Goal: Information Seeking & Learning: Learn about a topic

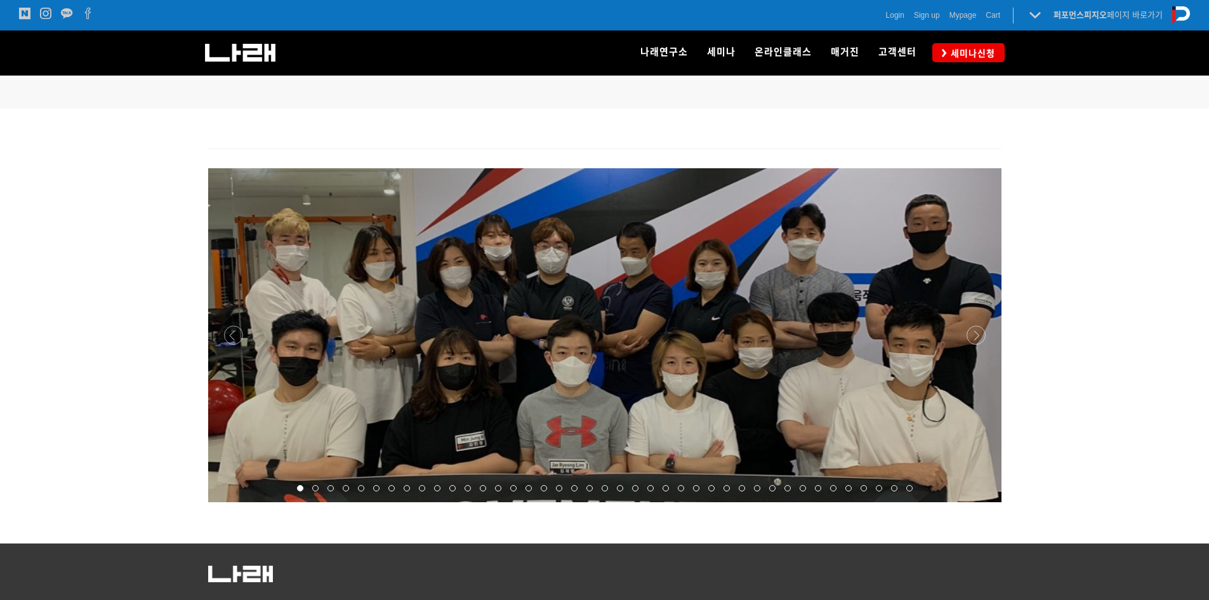
scroll to position [950, 0]
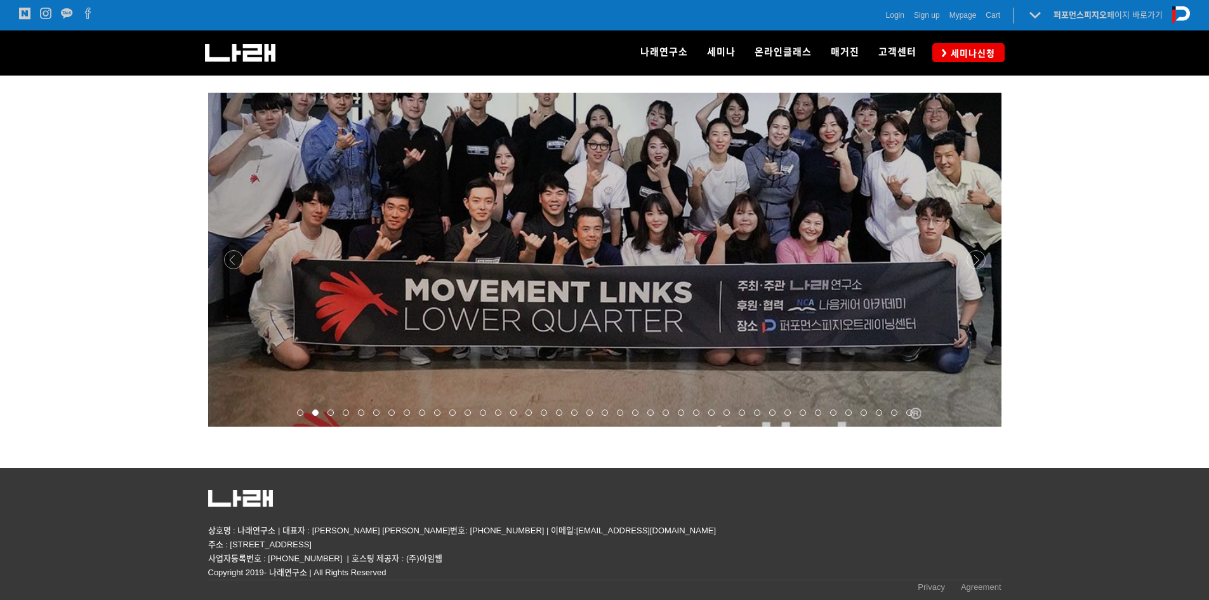
drag, startPoint x: 735, startPoint y: 300, endPoint x: 1128, endPoint y: 324, distance: 393.7
click at [1128, 324] on div at bounding box center [604, 275] width 1209 height 385
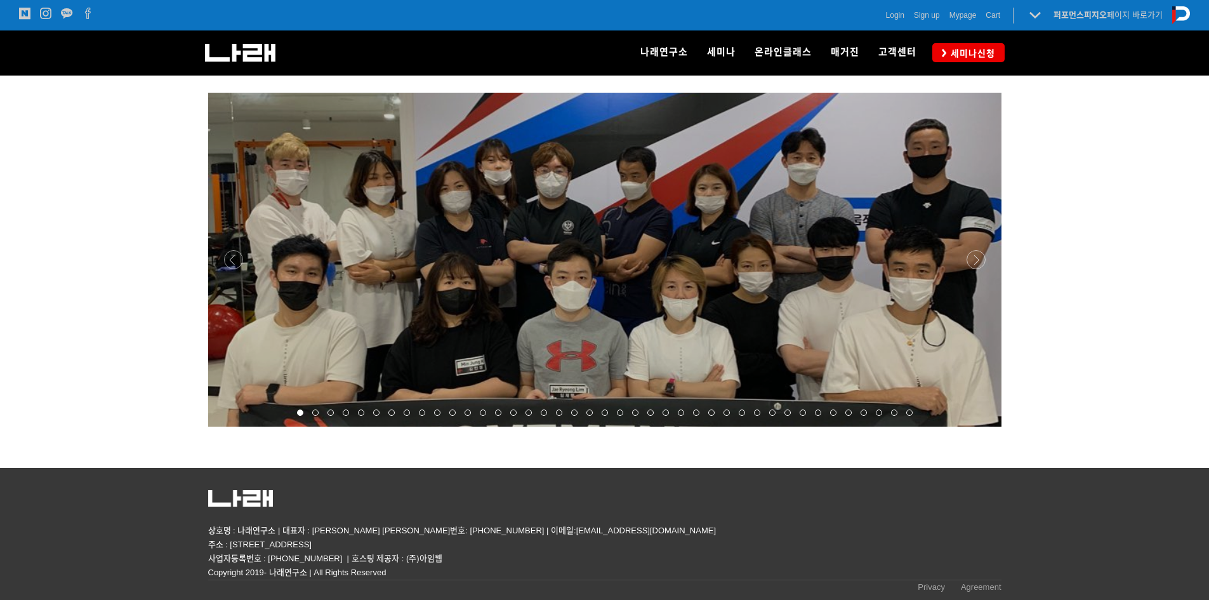
click at [979, 427] on div at bounding box center [604, 427] width 793 height 0
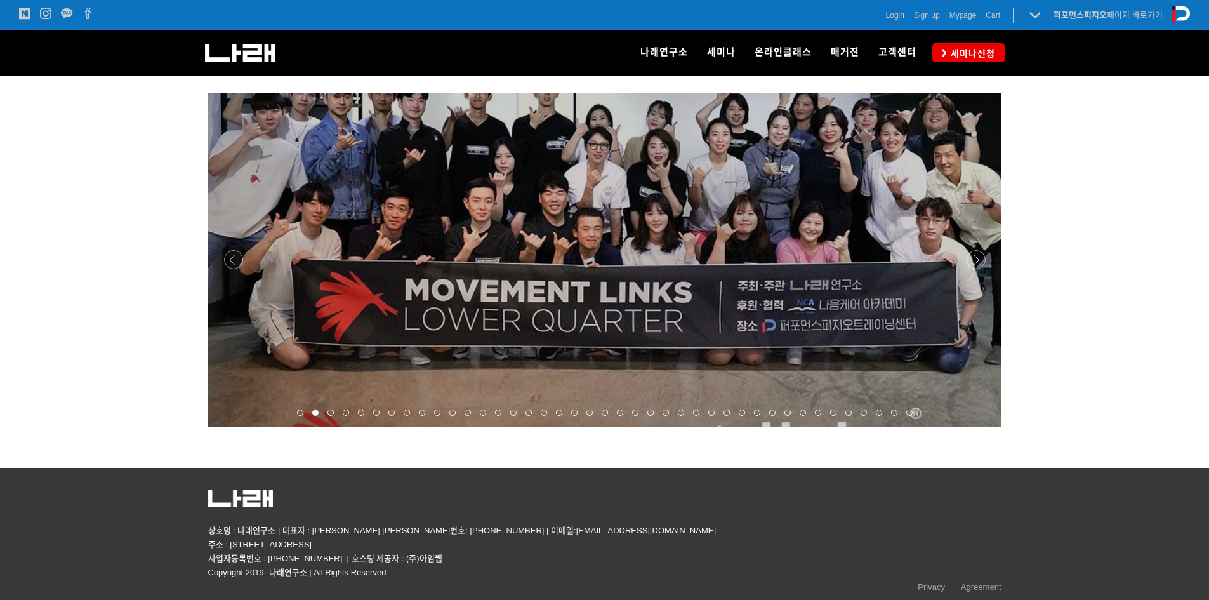
drag, startPoint x: 832, startPoint y: 290, endPoint x: 1070, endPoint y: 331, distance: 241.5
click at [1070, 331] on div at bounding box center [604, 275] width 1209 height 385
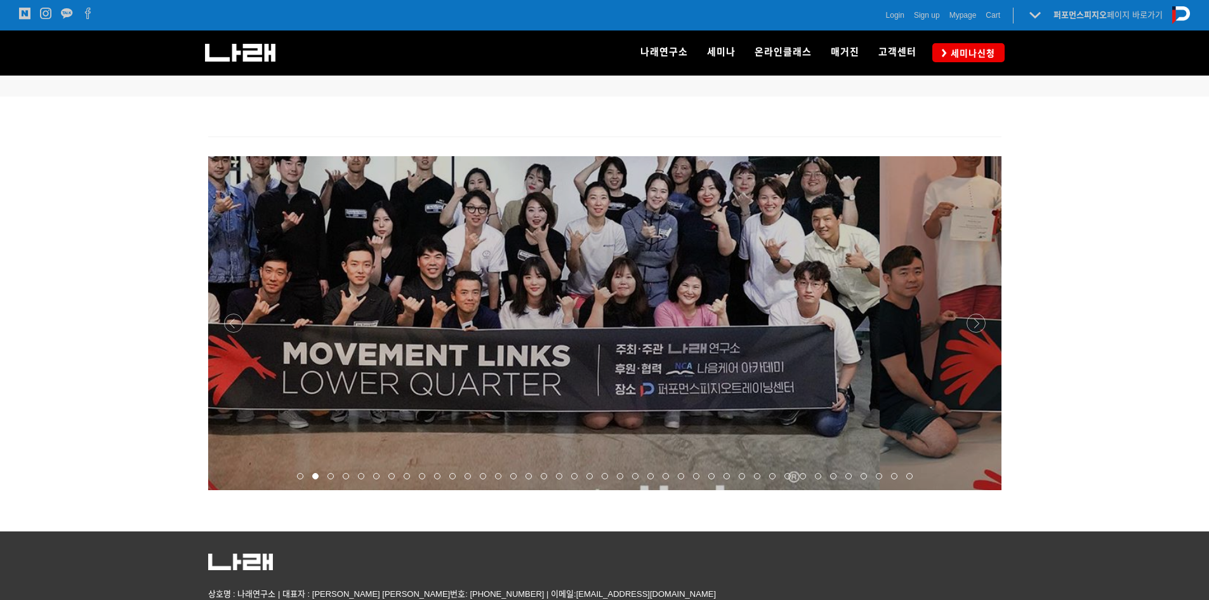
drag, startPoint x: 756, startPoint y: 287, endPoint x: 434, endPoint y: 293, distance: 321.9
click at [441, 293] on p at bounding box center [482, 323] width 793 height 334
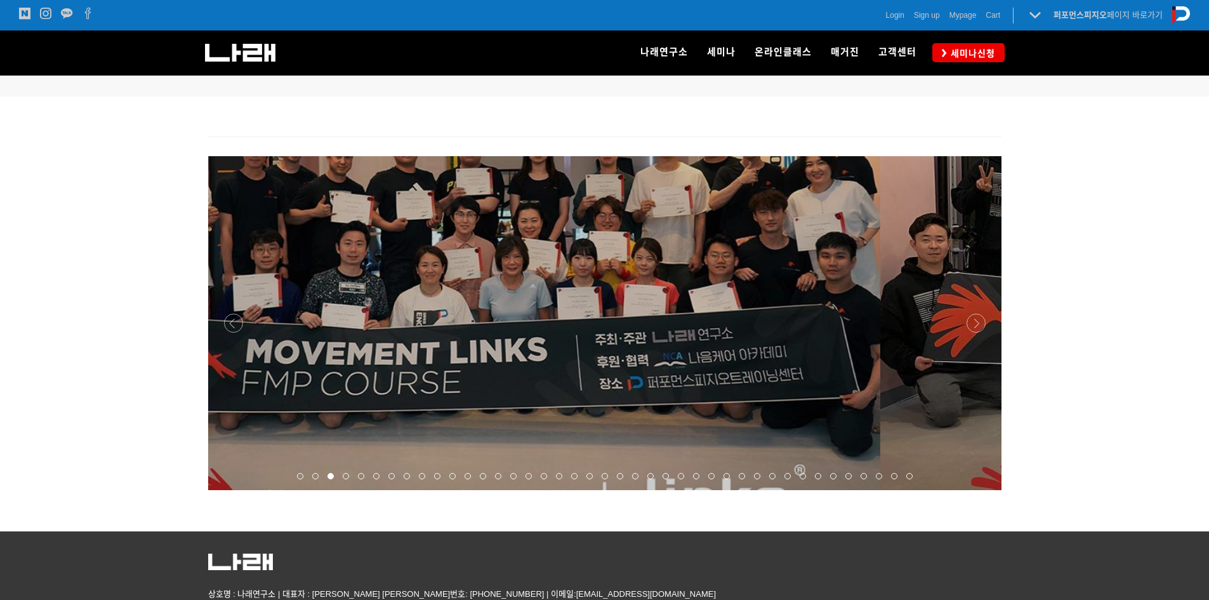
drag, startPoint x: 761, startPoint y: 296, endPoint x: 347, endPoint y: 299, distance: 414.5
click at [352, 300] on p at bounding box center [483, 323] width 793 height 334
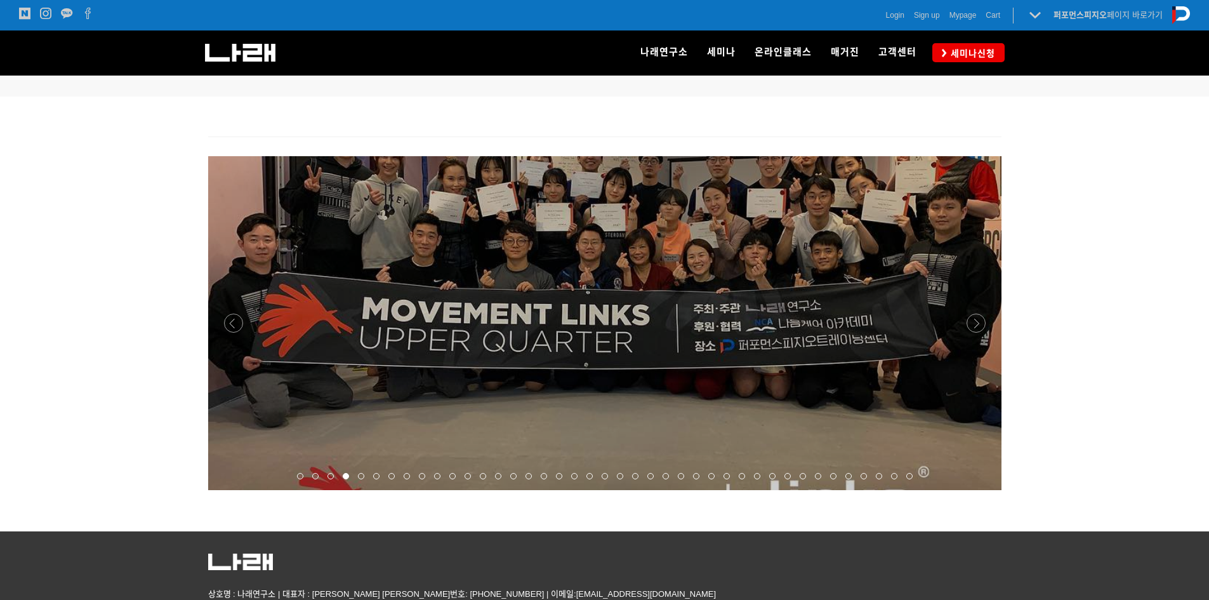
drag, startPoint x: 778, startPoint y: 303, endPoint x: 428, endPoint y: 293, distance: 349.9
click at [429, 293] on p at bounding box center [604, 323] width 793 height 334
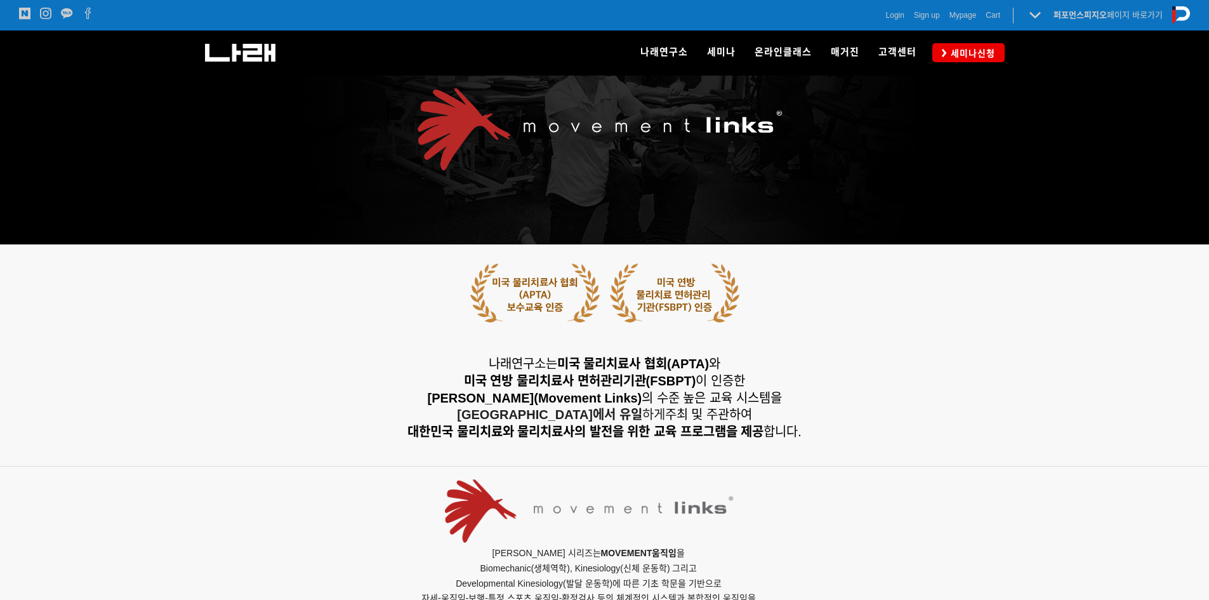
scroll to position [0, 0]
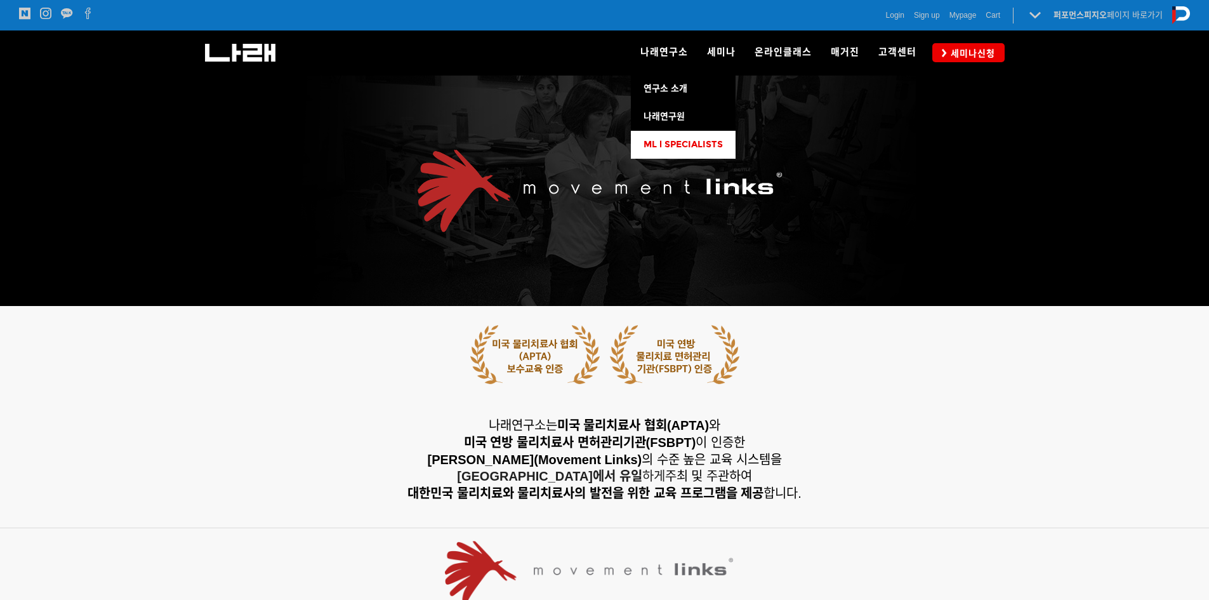
click at [686, 137] on link "ML l SPECIALISTS" at bounding box center [683, 145] width 105 height 28
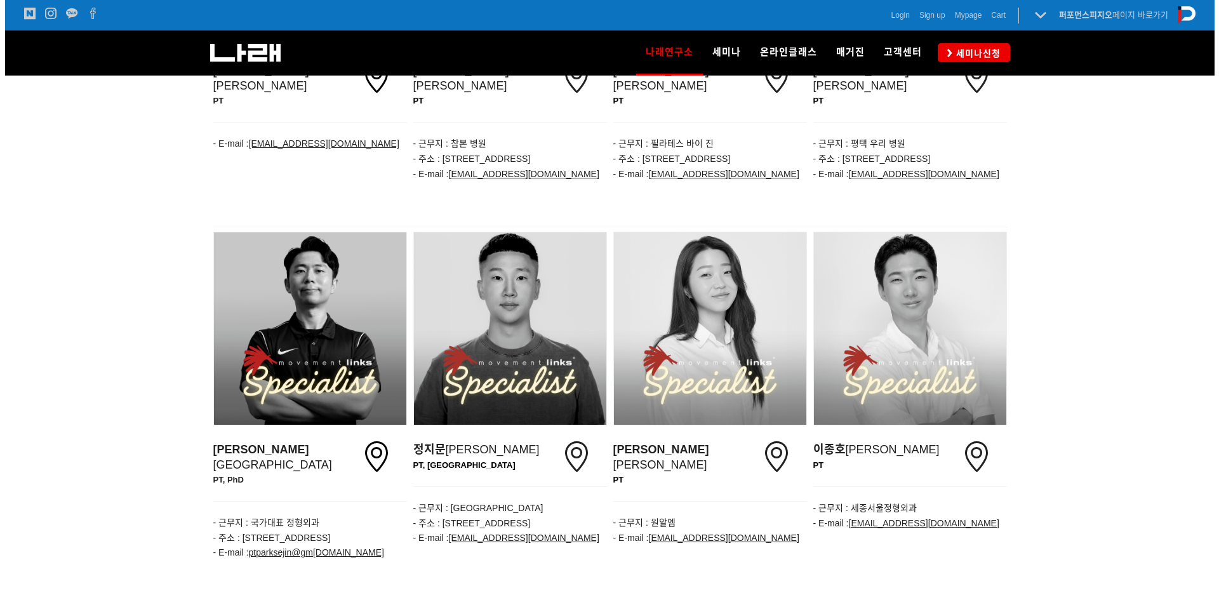
scroll to position [1367, 0]
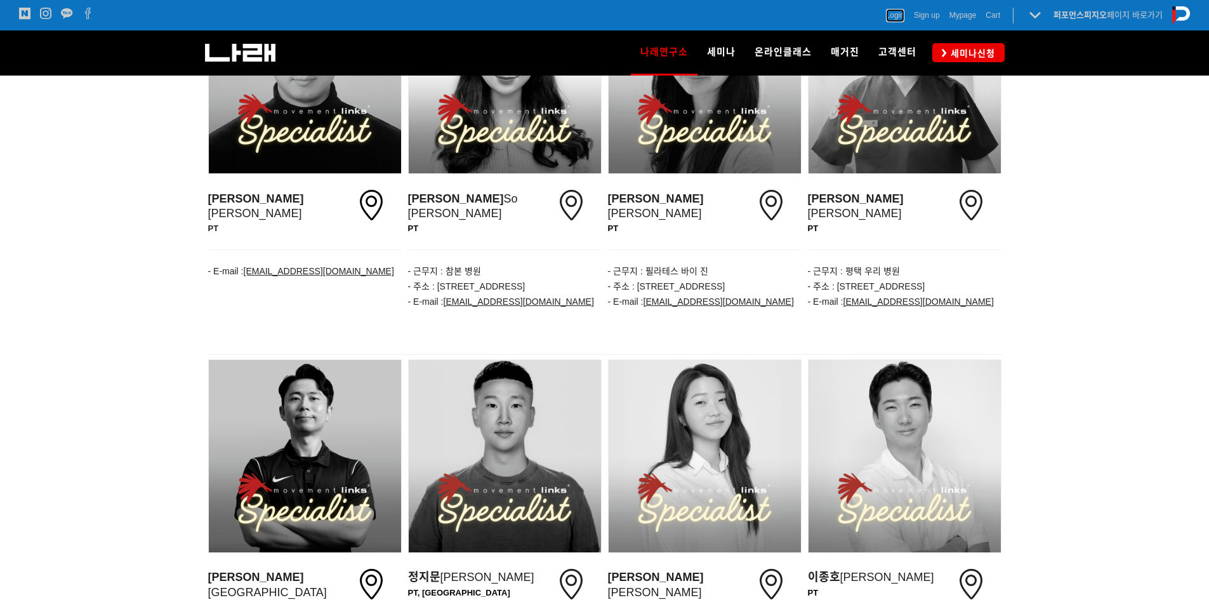
click at [898, 15] on span "Login" at bounding box center [895, 15] width 18 height 13
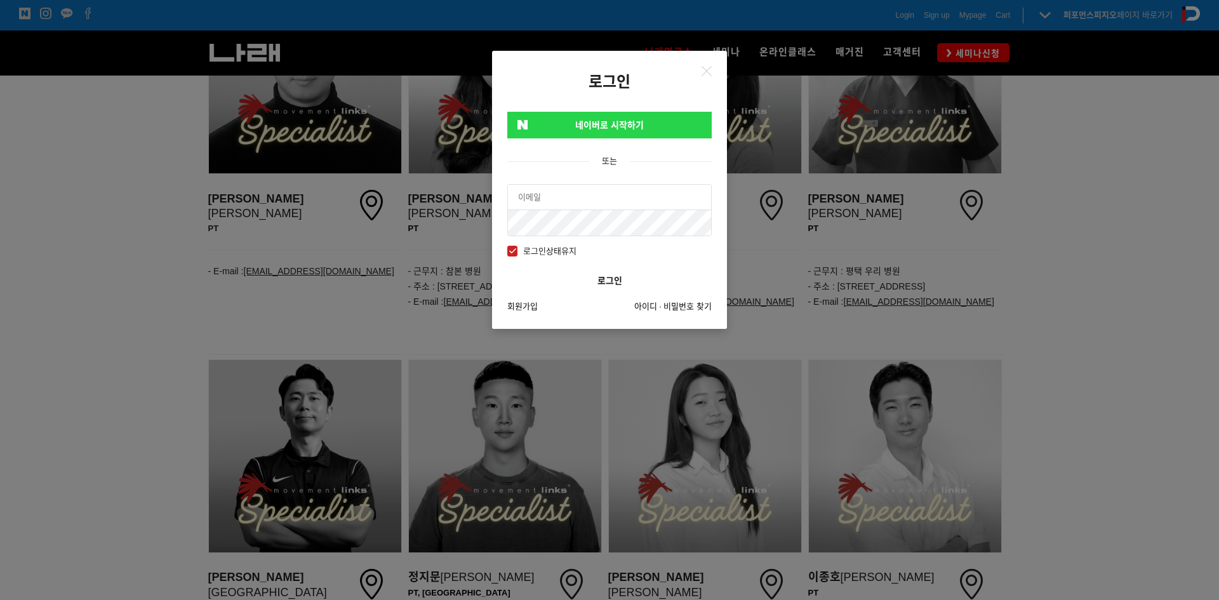
click at [610, 133] on link "네이버로 시작하기" at bounding box center [609, 125] width 204 height 27
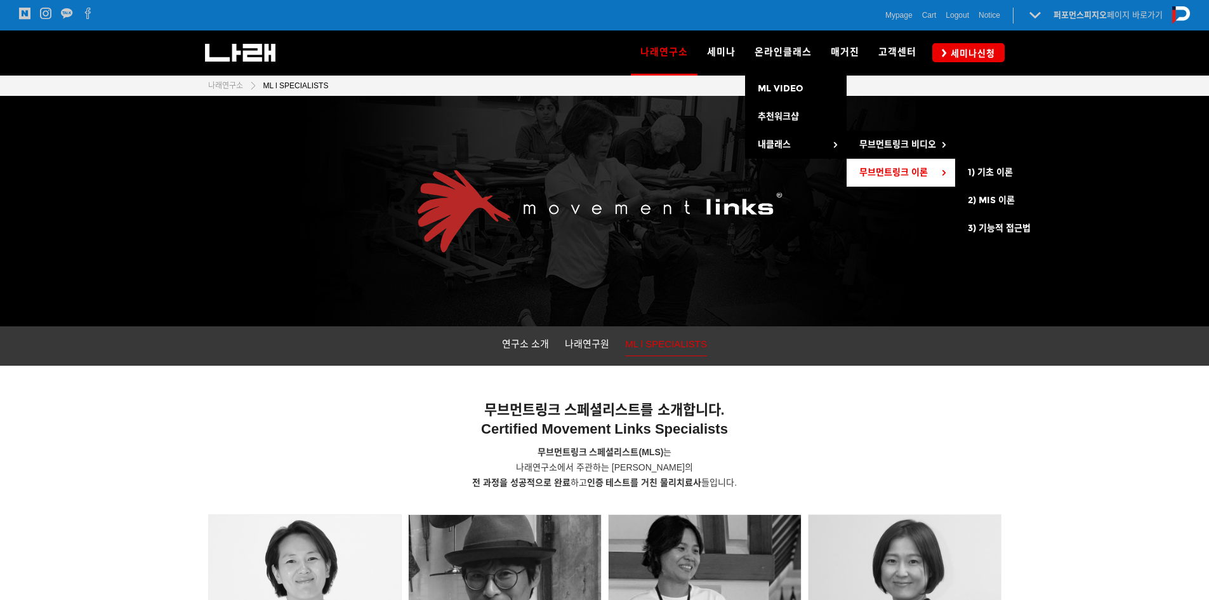
click at [915, 173] on span "무브먼트링크 이론" at bounding box center [893, 172] width 69 height 11
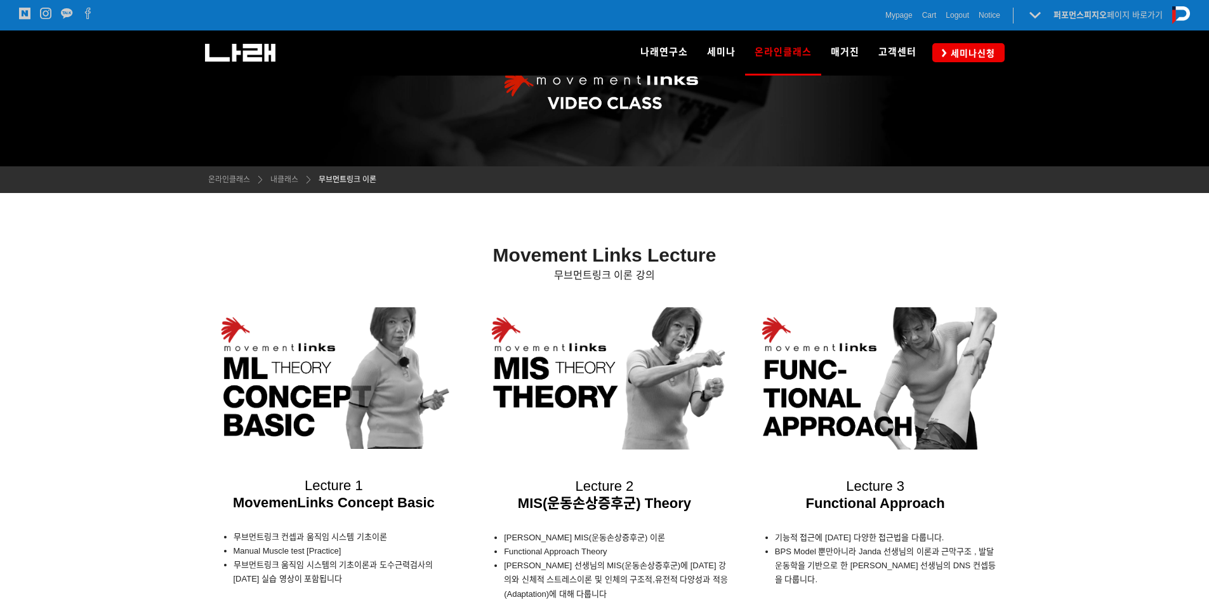
scroll to position [368, 0]
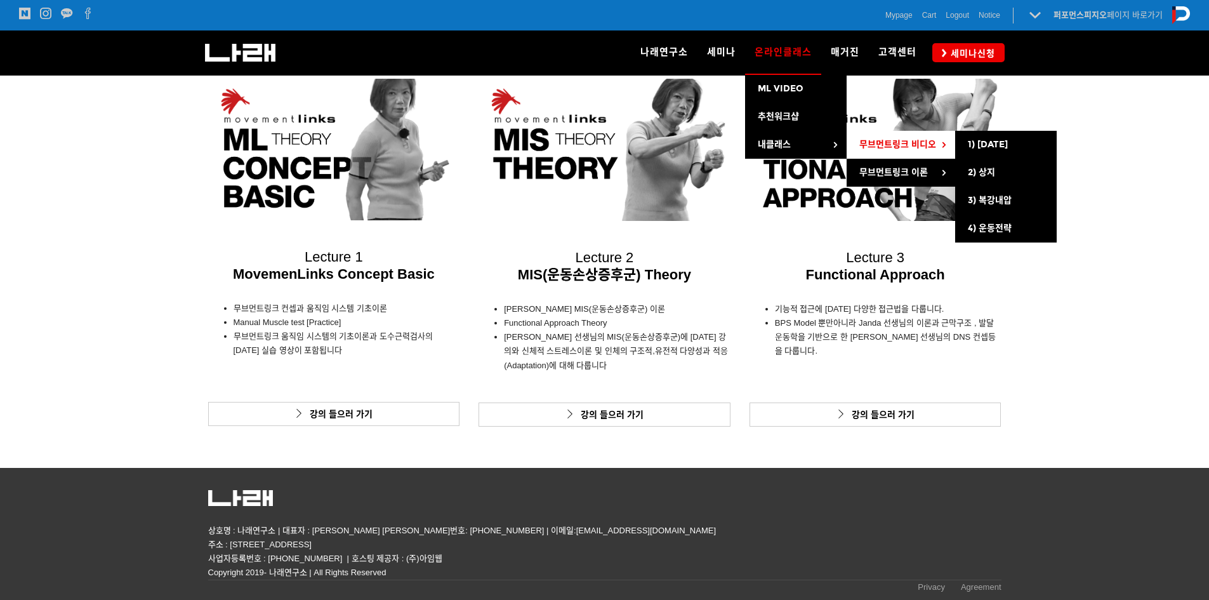
click at [895, 149] on span "무브먼트링크 비디오" at bounding box center [897, 144] width 77 height 11
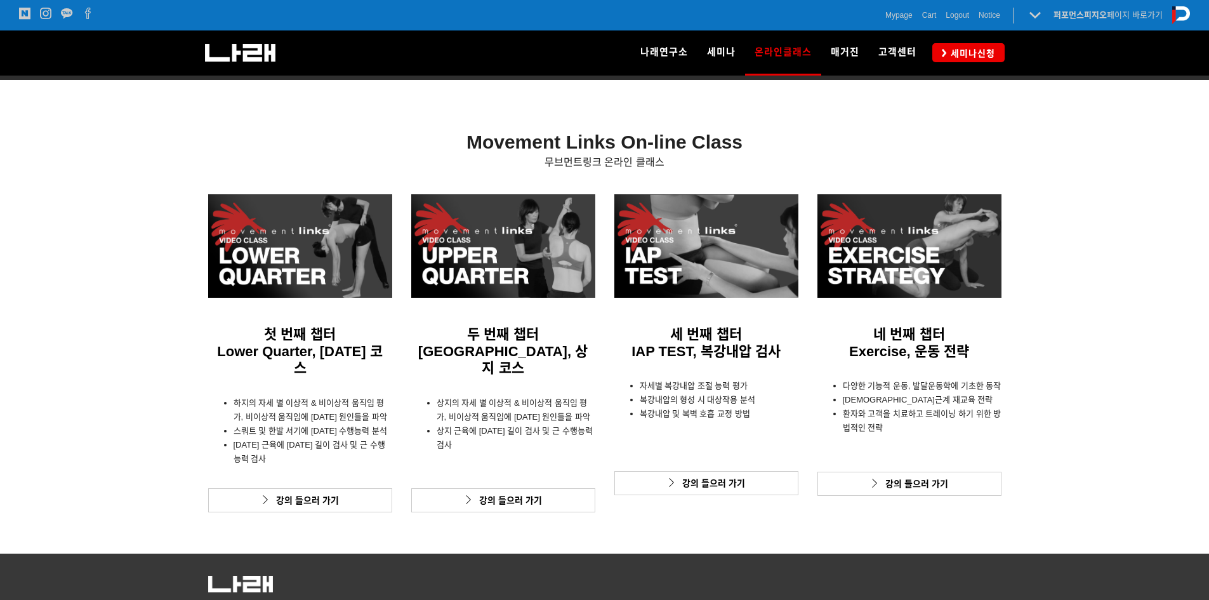
scroll to position [322, 0]
